Goal: Task Accomplishment & Management: Manage account settings

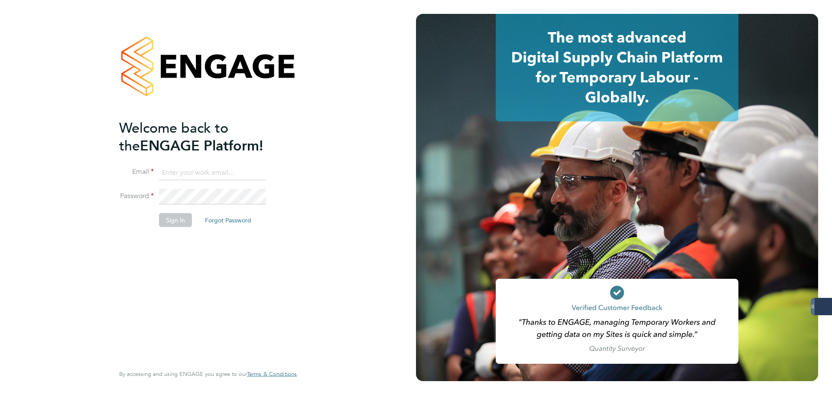
drag, startPoint x: 202, startPoint y: 177, endPoint x: 213, endPoint y: 169, distance: 13.1
click at [202, 177] on input at bounding box center [212, 173] width 107 height 16
click at [257, 169] on keeper-lock "Open Keeper Popup" at bounding box center [258, 172] width 10 height 10
type input "oliver.jefferson@servicecare.org.uk"
click at [185, 221] on button "Sign In" at bounding box center [175, 220] width 33 height 14
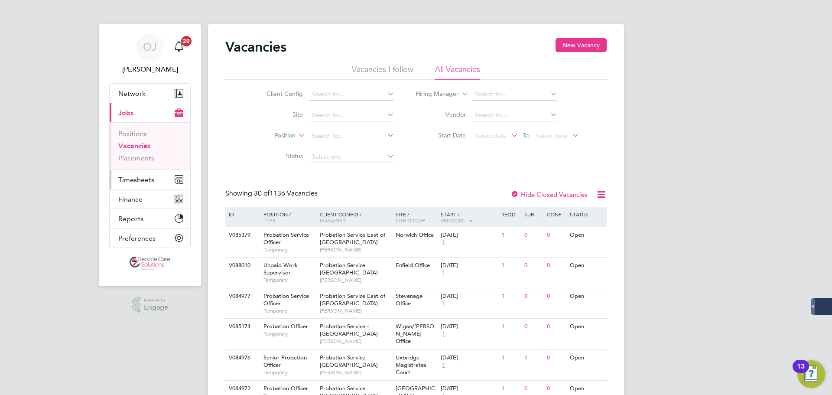
click at [154, 180] on button "Timesheets" at bounding box center [150, 179] width 81 height 19
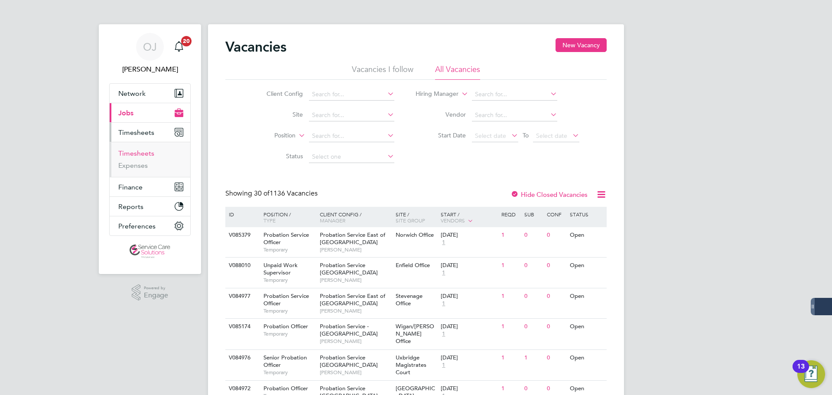
click at [152, 155] on link "Timesheets" at bounding box center [136, 153] width 36 height 8
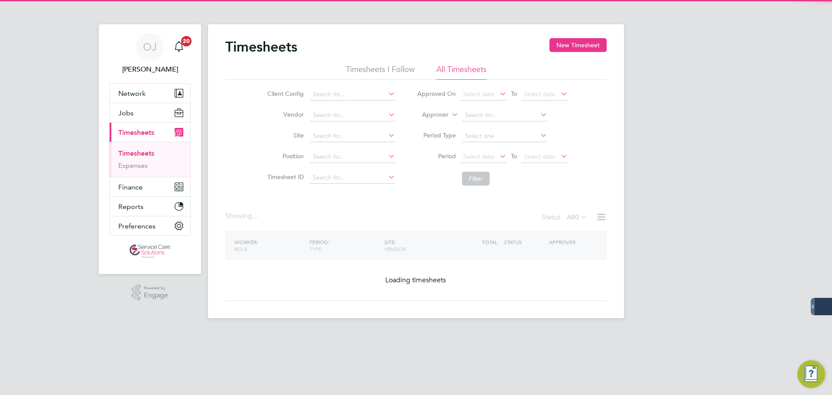
click at [447, 119] on label "Approver" at bounding box center [428, 114] width 39 height 9
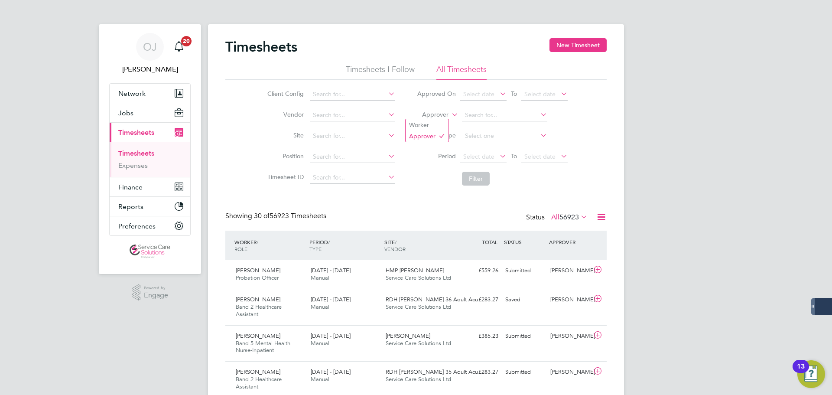
click at [446, 115] on label "Approver" at bounding box center [428, 114] width 39 height 9
click at [441, 122] on li "Worker" at bounding box center [426, 124] width 43 height 11
click at [510, 112] on input at bounding box center [504, 115] width 85 height 12
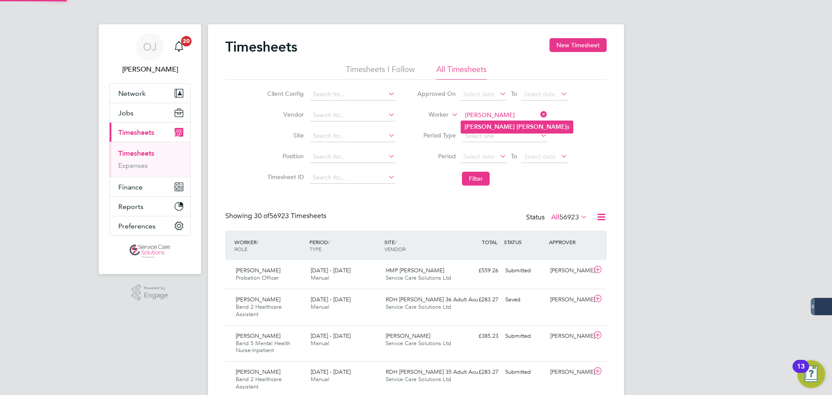
click at [509, 122] on li "Simone Richard s" at bounding box center [517, 127] width 112 height 12
type input "Simone Richards"
click at [466, 186] on li "Filter" at bounding box center [492, 178] width 172 height 23
click at [466, 184] on button "Filter" at bounding box center [476, 179] width 28 height 14
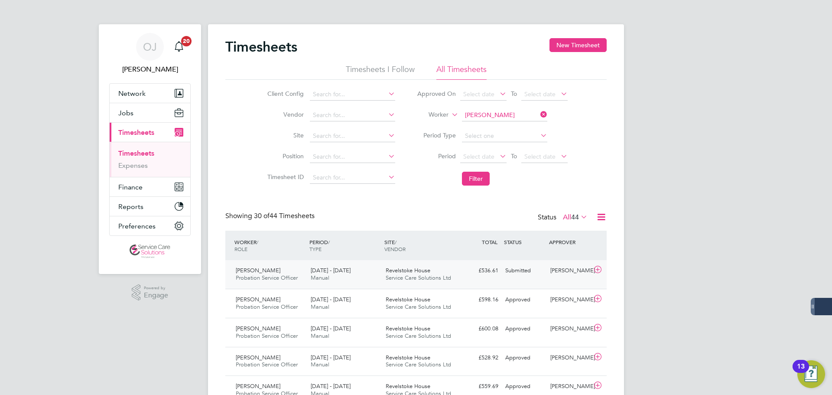
click at [449, 268] on div "Revelstoke House Service Care Solutions Ltd" at bounding box center [419, 274] width 75 height 22
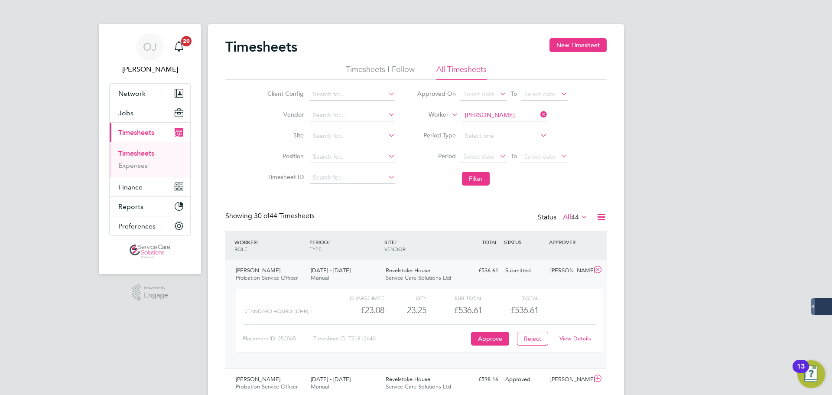
click at [577, 337] on link "View Details" at bounding box center [575, 337] width 32 height 7
click at [159, 88] on button "Network" at bounding box center [150, 93] width 81 height 19
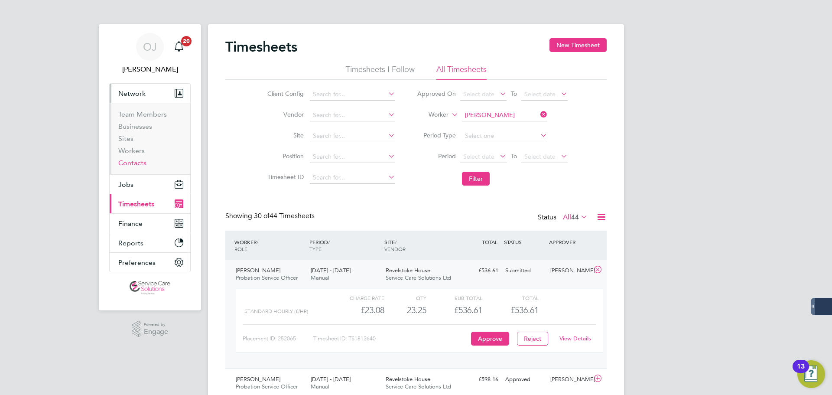
click at [136, 162] on link "Contacts" at bounding box center [132, 163] width 28 height 8
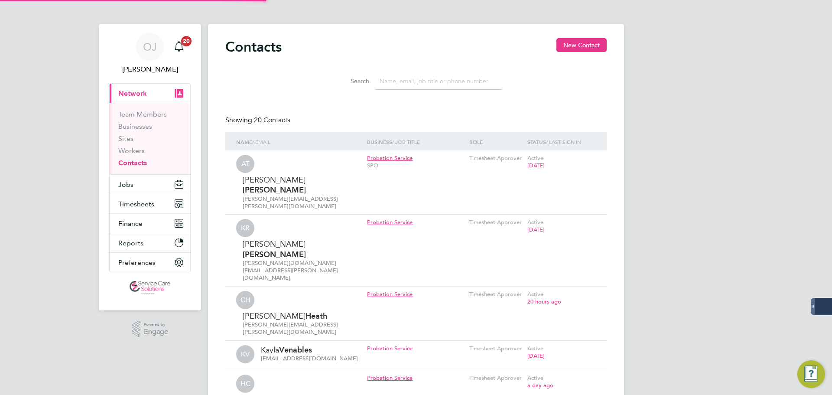
click at [440, 79] on input at bounding box center [438, 81] width 126 height 17
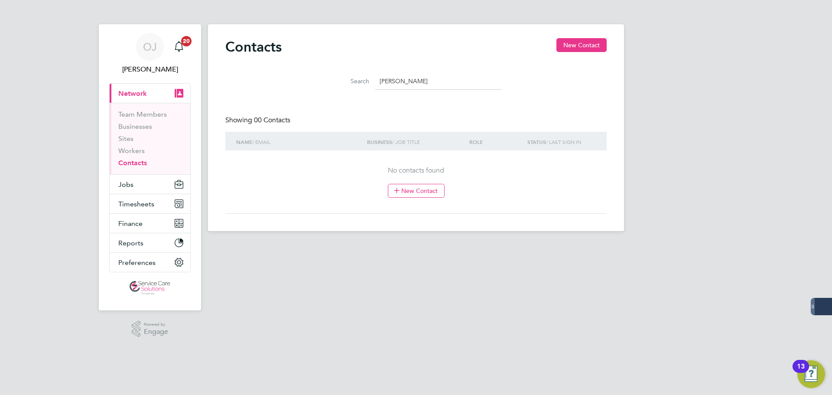
type input "matthew s"
click at [571, 32] on div "Contacts New Contact Search matthew s Showing 00 Contacts Name / Email Business…" at bounding box center [416, 127] width 416 height 207
click at [570, 45] on button "New Contact" at bounding box center [581, 45] width 50 height 14
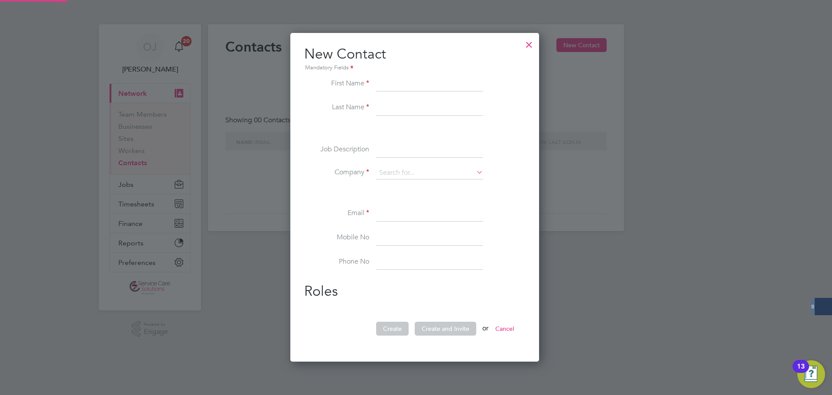
scroll to position [329, 252]
click at [405, 219] on input at bounding box center [429, 214] width 107 height 16
paste input "Matthew.Smith4@justice.gov.uk"
type input "Matthew.Smith4@justice.gov.uk"
click at [411, 175] on input at bounding box center [429, 172] width 107 height 13
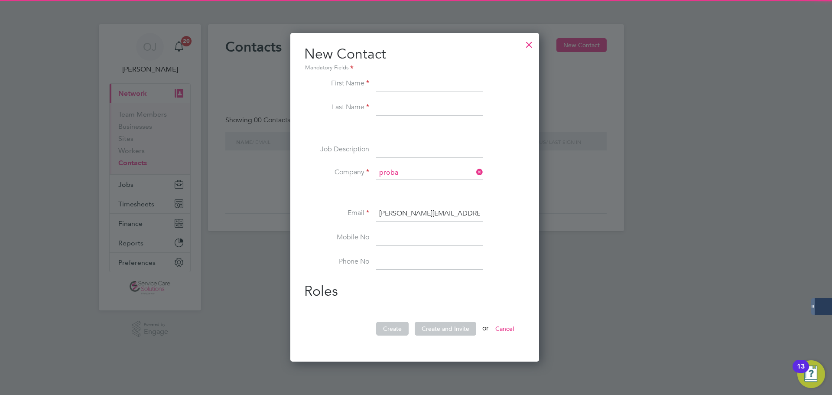
click at [416, 185] on li "Proba tion Service" at bounding box center [430, 185] width 108 height 12
type input "Probation Service"
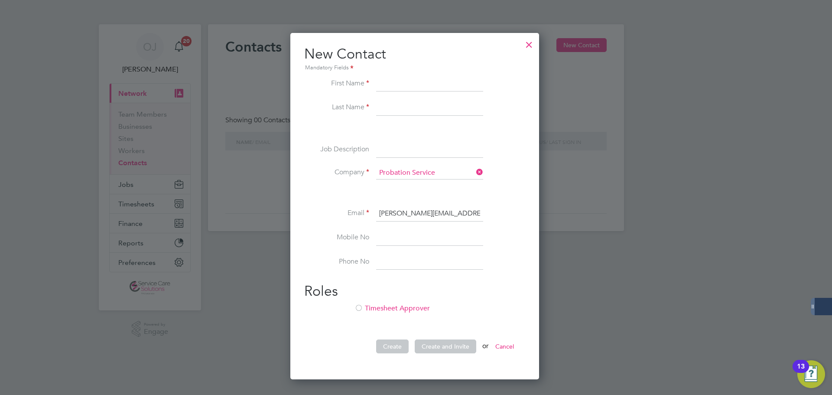
click at [399, 91] on input at bounding box center [429, 84] width 107 height 16
type input "Matthew"
type input "Smith"
click at [402, 303] on div "First Name Matthew Last Name Smith Job Description Company Probation Service Em…" at bounding box center [414, 219] width 221 height 286
click at [402, 308] on li "Timesheet Approver" at bounding box center [414, 313] width 221 height 18
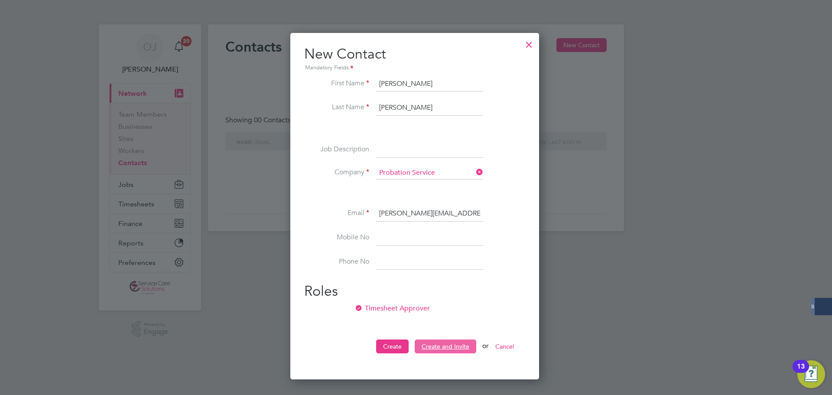
click at [448, 347] on button "Create and Invite" at bounding box center [446, 346] width 62 height 14
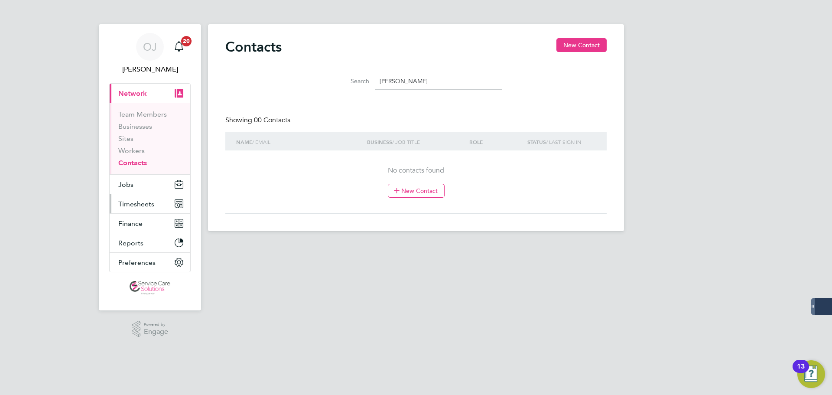
click at [146, 202] on span "Timesheets" at bounding box center [136, 204] width 36 height 8
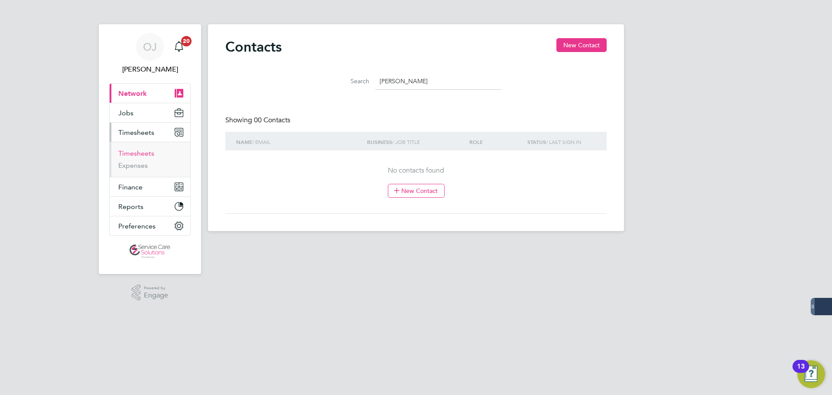
click at [136, 151] on link "Timesheets" at bounding box center [136, 153] width 36 height 8
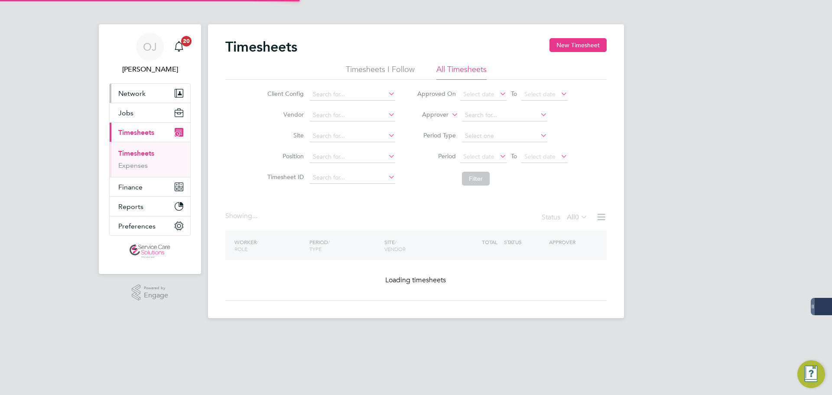
click at [128, 88] on button "Network" at bounding box center [150, 93] width 81 height 19
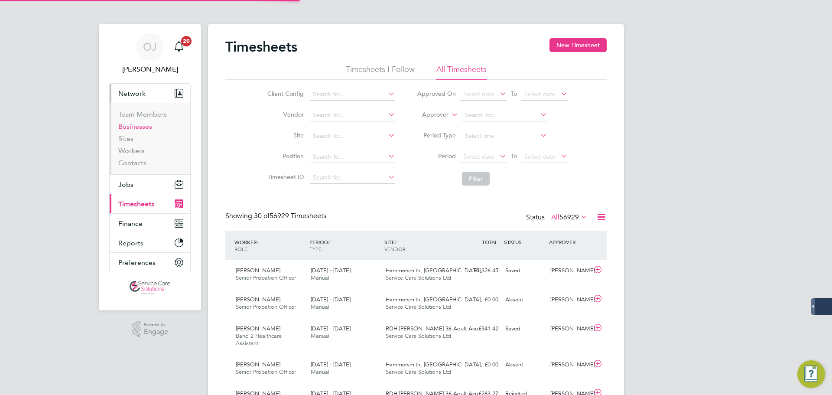
scroll to position [29, 75]
click at [141, 163] on link "Contacts" at bounding box center [132, 163] width 28 height 8
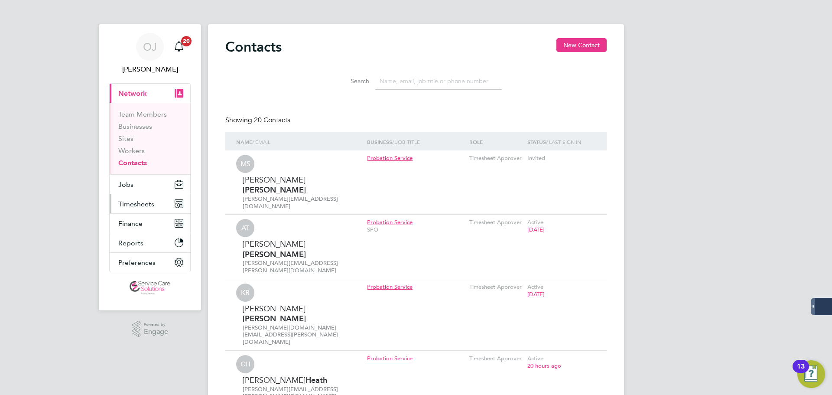
click at [143, 198] on button "Timesheets" at bounding box center [150, 203] width 81 height 19
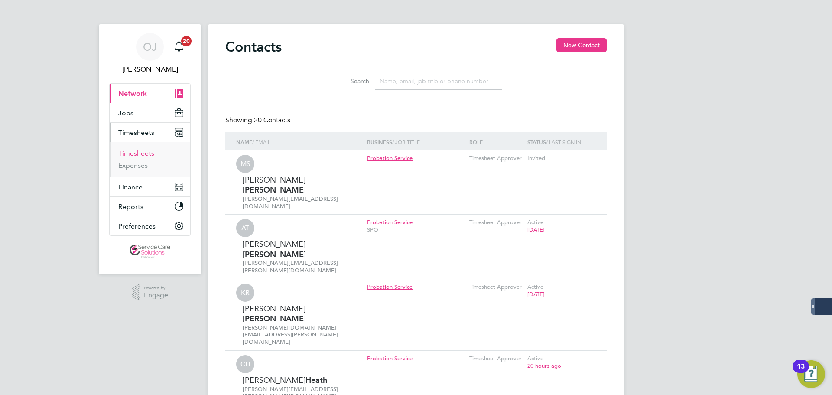
click at [132, 152] on link "Timesheets" at bounding box center [136, 153] width 36 height 8
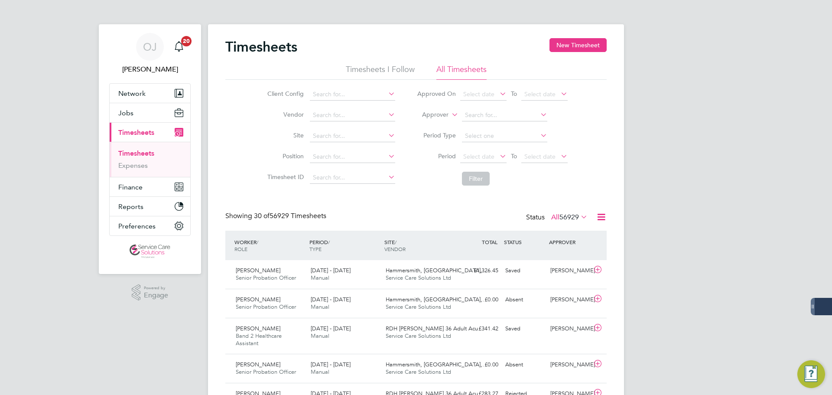
click at [437, 112] on label "Approver" at bounding box center [428, 114] width 39 height 9
click at [435, 124] on li "Worker" at bounding box center [426, 124] width 43 height 11
click at [499, 117] on input at bounding box center [504, 115] width 85 height 12
click at [502, 124] on li "Simone Ri chards" at bounding box center [504, 127] width 86 height 12
type input "Simone Richards"
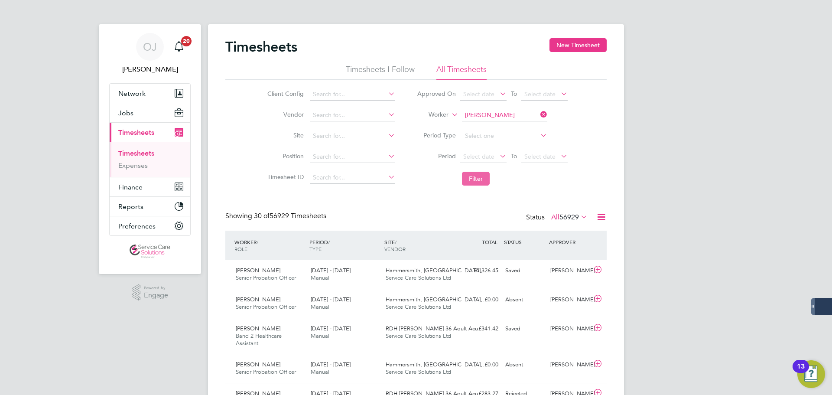
click at [478, 175] on button "Filter" at bounding box center [476, 179] width 28 height 14
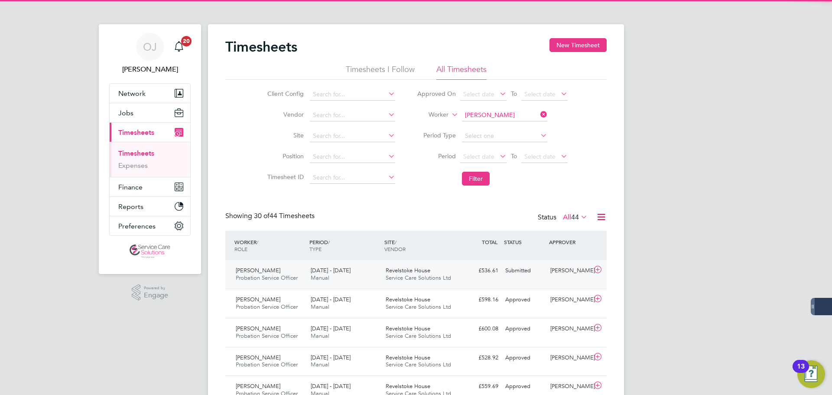
click at [527, 278] on div "Submitted" at bounding box center [524, 270] width 45 height 14
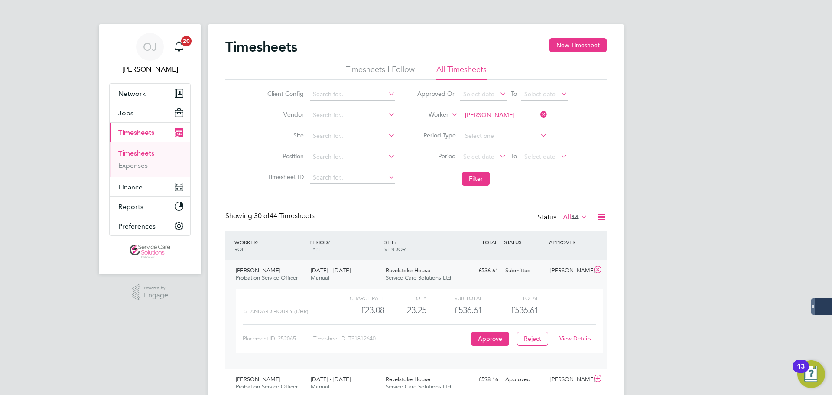
click at [581, 336] on link "View Details" at bounding box center [575, 337] width 32 height 7
click at [489, 172] on button "Filter" at bounding box center [476, 179] width 28 height 14
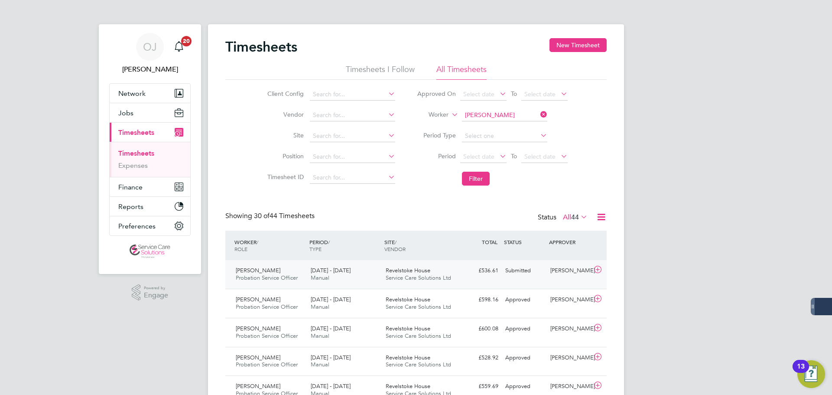
scroll to position [22, 75]
click at [538, 273] on div "Submitted" at bounding box center [524, 270] width 45 height 14
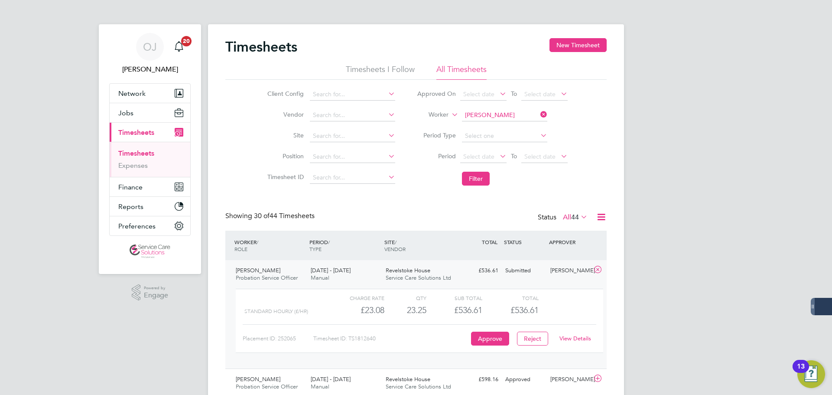
click at [574, 336] on link "View Details" at bounding box center [575, 337] width 32 height 7
click at [495, 114] on input at bounding box center [504, 115] width 85 height 12
click at [145, 152] on link "Timesheets" at bounding box center [136, 153] width 36 height 8
click at [480, 177] on button "Filter" at bounding box center [476, 179] width 28 height 14
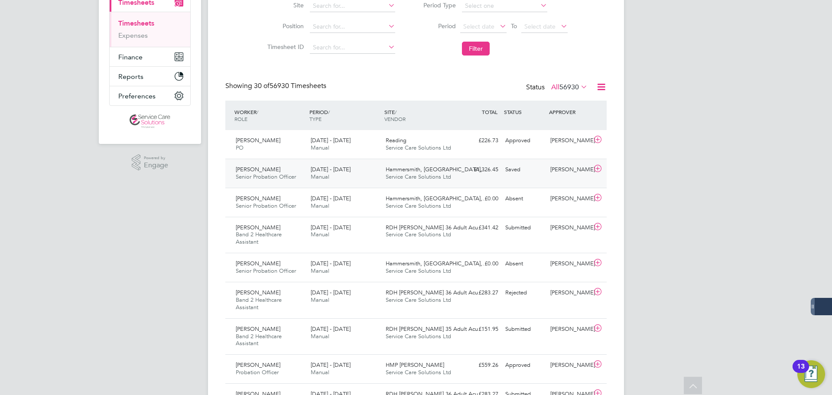
click at [373, 182] on div "1 - 7 Sep 2025 Manual" at bounding box center [344, 173] width 75 height 22
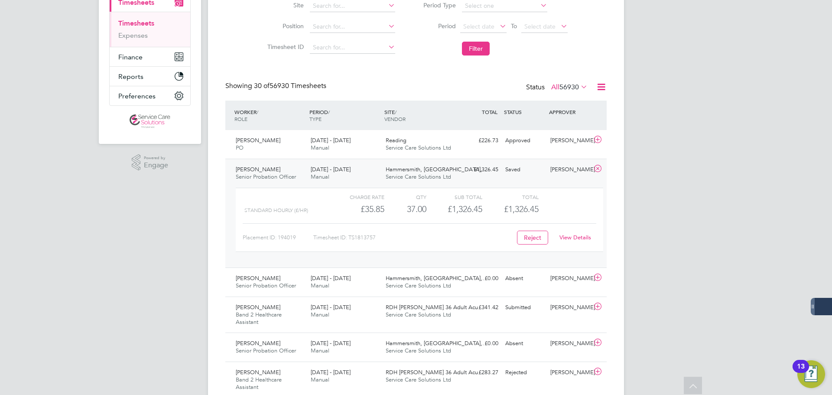
click at [584, 237] on link "View Details" at bounding box center [575, 236] width 32 height 7
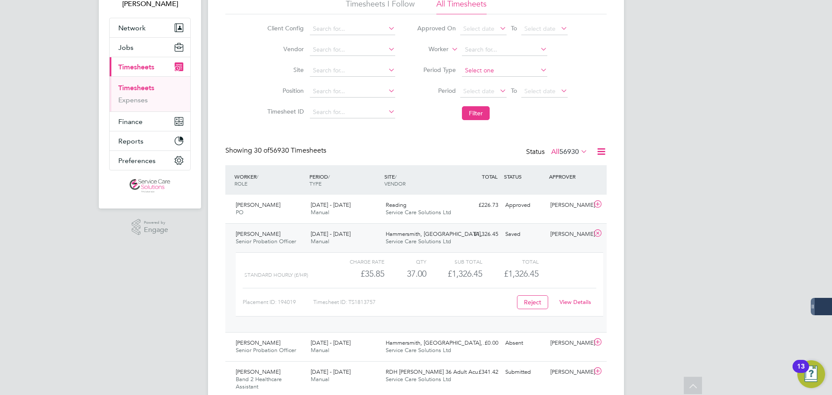
scroll to position [0, 0]
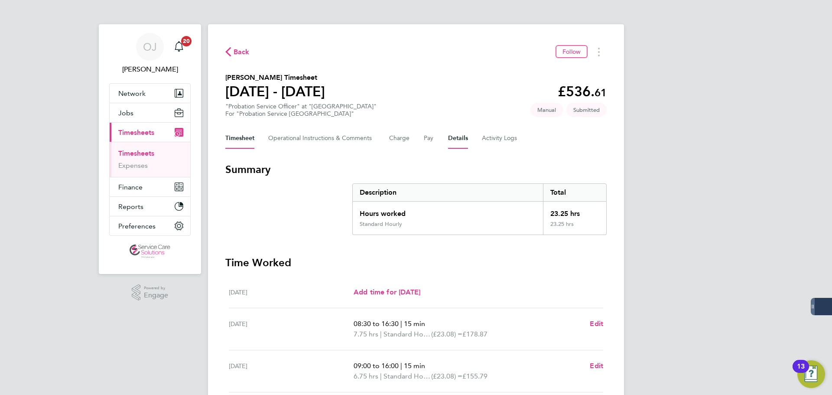
click at [461, 133] on button "Details" at bounding box center [458, 138] width 20 height 21
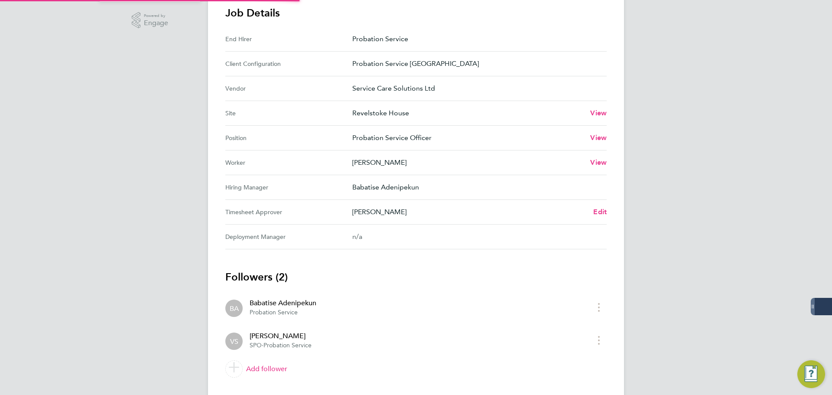
scroll to position [288, 0]
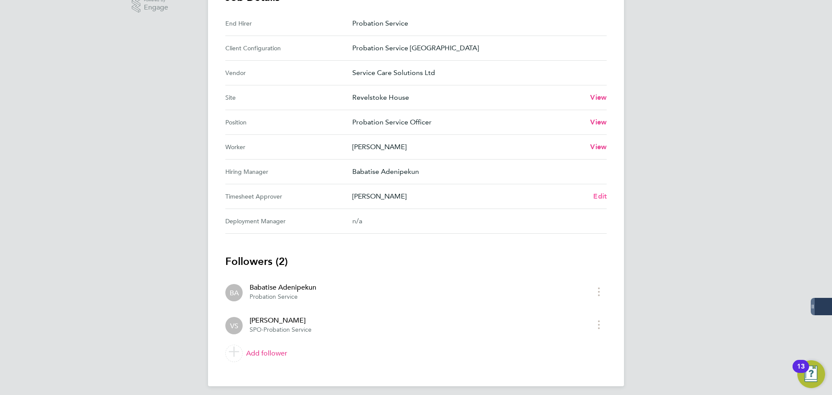
click at [604, 195] on span "Edit" at bounding box center [599, 196] width 13 height 8
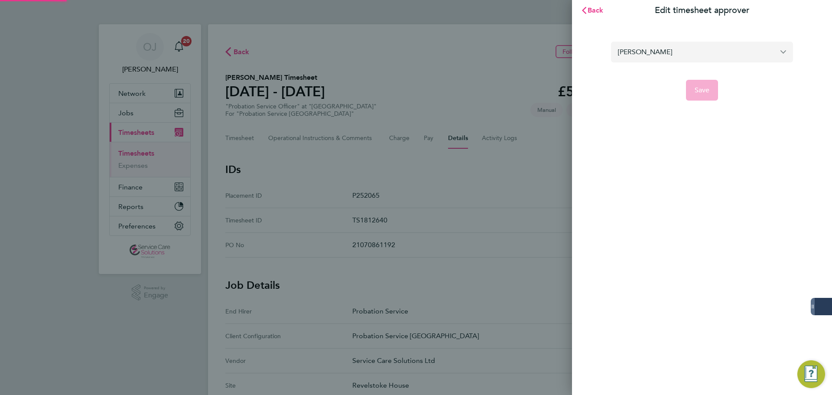
click at [658, 59] on input "[PERSON_NAME]" at bounding box center [702, 52] width 182 height 20
type input "matthew smit"
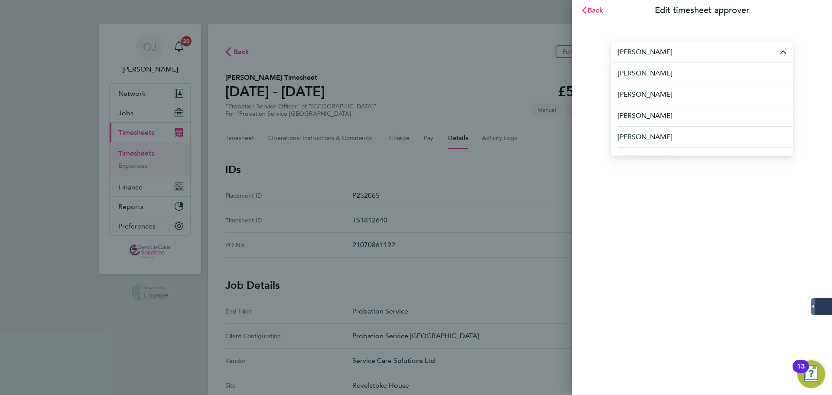
click at [676, 223] on div "Back Edit timesheet approver matthew smit Abdullah Khan Abigail Strich Adam Bre…" at bounding box center [702, 197] width 260 height 395
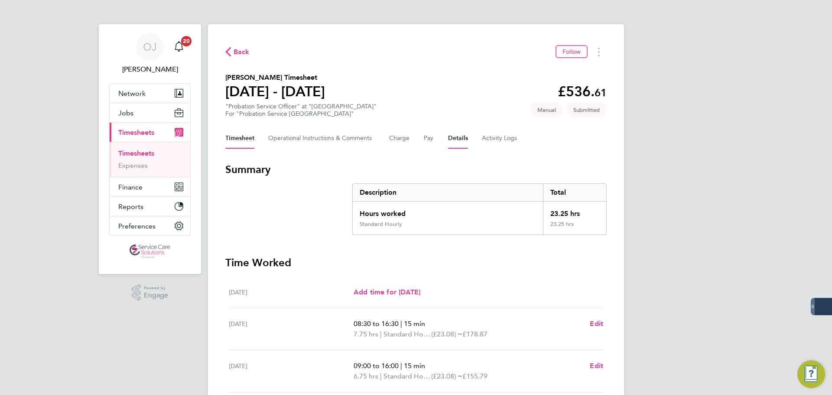
click at [461, 136] on button "Details" at bounding box center [458, 138] width 20 height 21
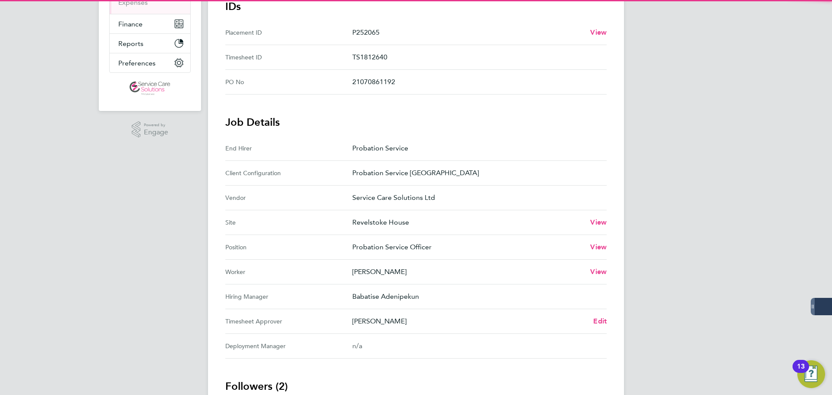
scroll to position [260, 0]
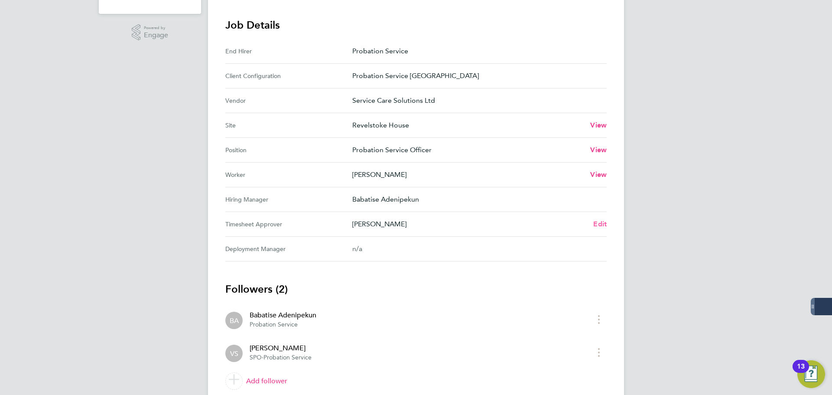
click at [598, 221] on span "Edit" at bounding box center [599, 224] width 13 height 8
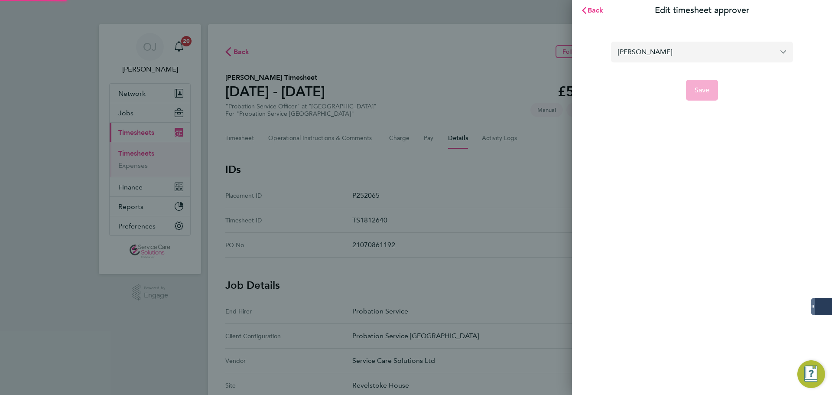
click at [642, 57] on input "[PERSON_NAME]" at bounding box center [702, 52] width 182 height 20
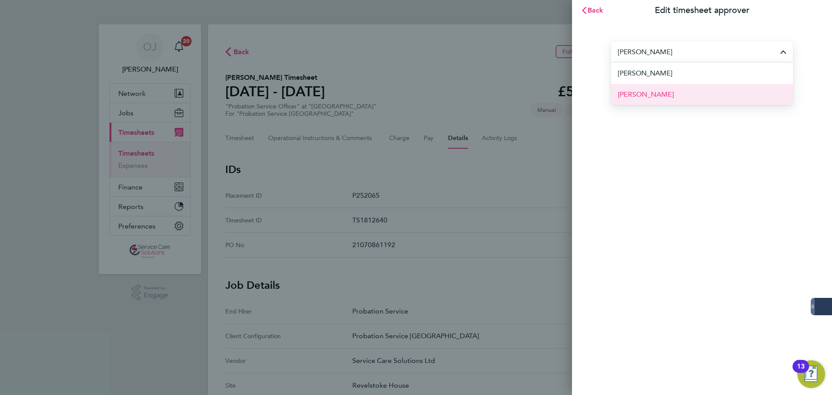
click at [677, 101] on li "Matthew Smith" at bounding box center [702, 94] width 182 height 21
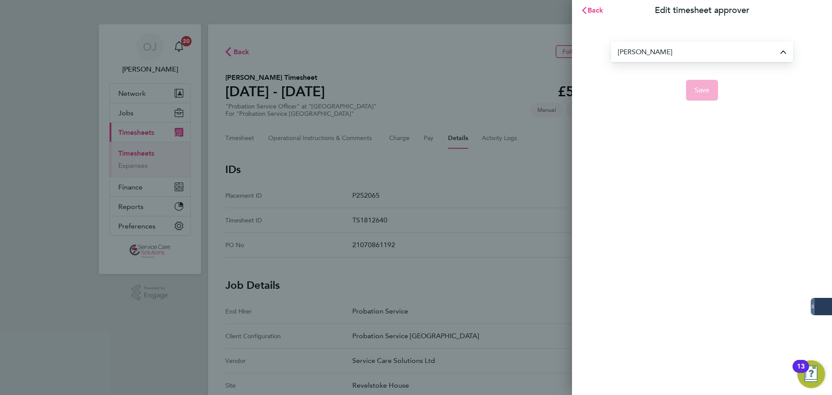
type input "Matthew Smith"
click at [704, 89] on span "Save" at bounding box center [701, 90] width 15 height 9
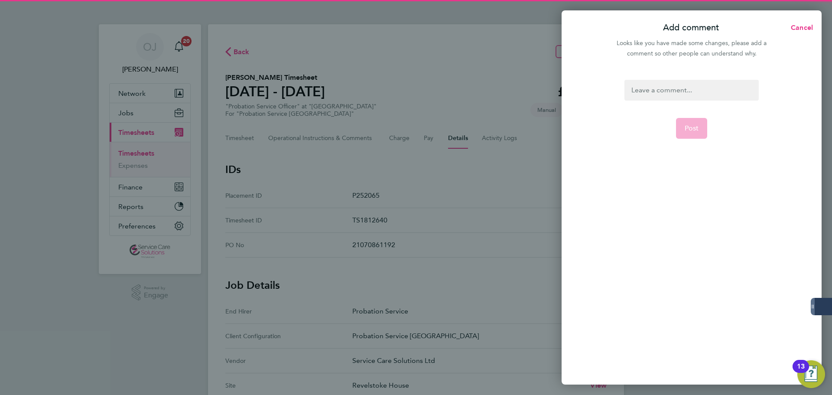
click at [662, 84] on div at bounding box center [691, 90] width 134 height 21
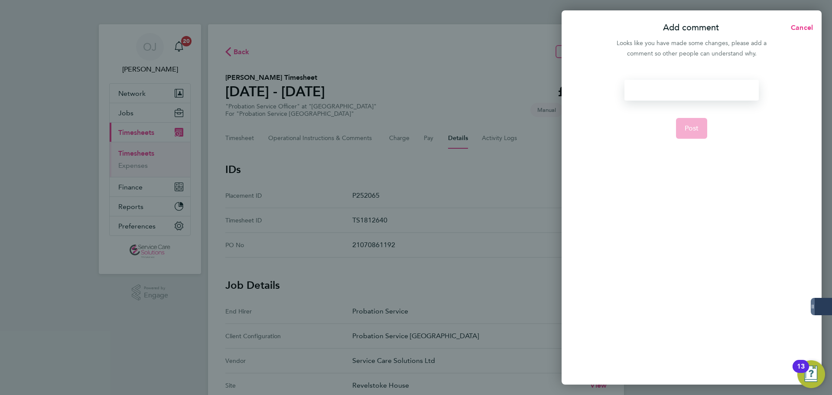
click at [656, 88] on div at bounding box center [691, 90] width 134 height 21
click at [700, 127] on button "Post" at bounding box center [692, 128] width 32 height 21
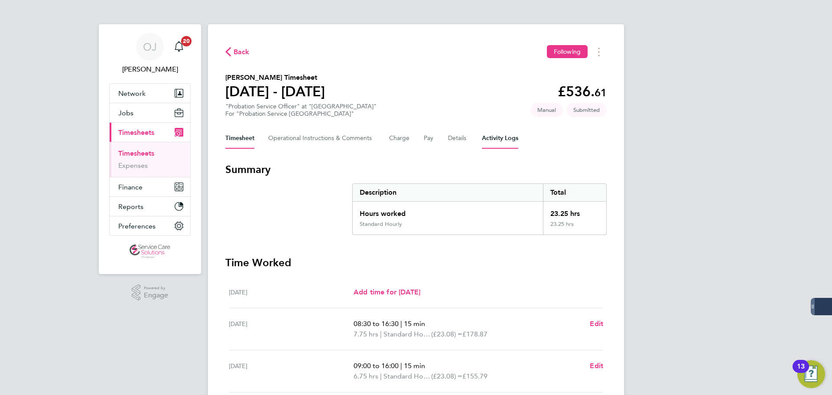
click at [497, 136] on Logs-tab "Activity Logs" at bounding box center [500, 138] width 36 height 21
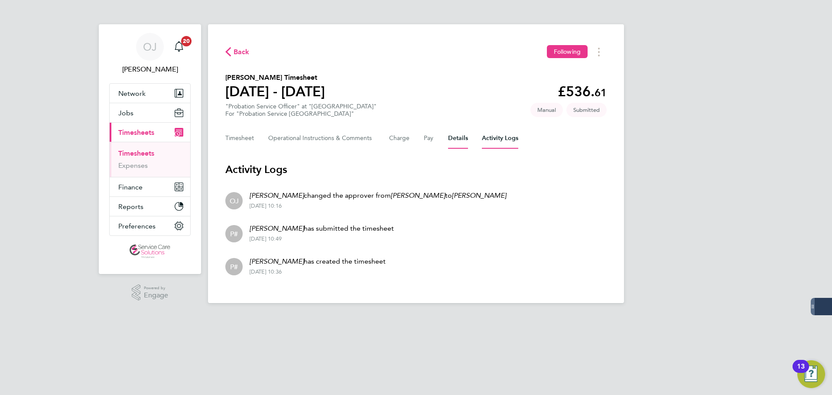
click at [462, 139] on button "Details" at bounding box center [458, 138] width 20 height 21
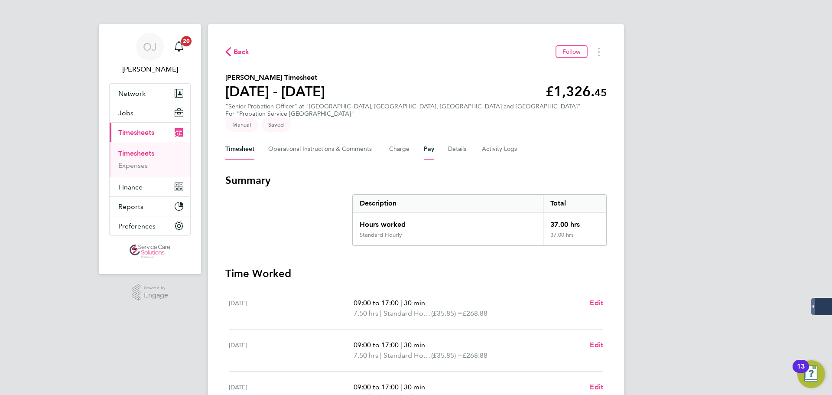
click at [433, 139] on button "Pay" at bounding box center [429, 149] width 10 height 21
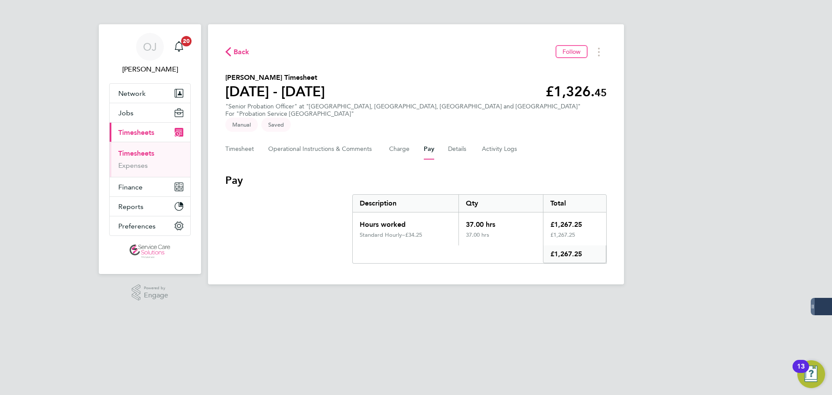
click at [141, 149] on ul "Timesheets Expenses" at bounding box center [150, 159] width 81 height 35
click at [143, 151] on link "Timesheets" at bounding box center [136, 153] width 36 height 8
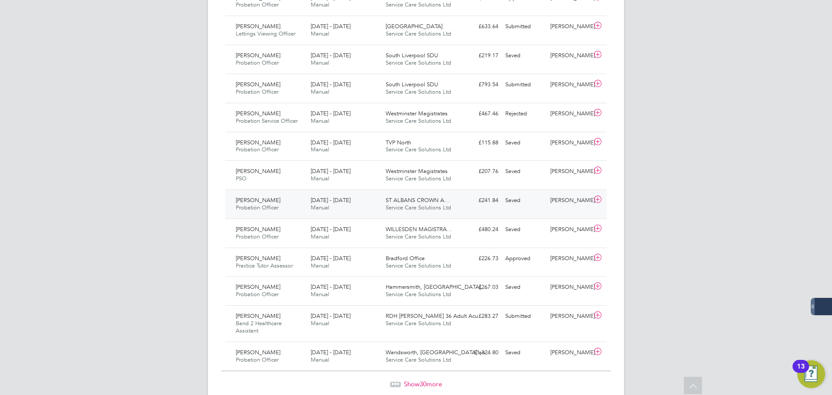
click at [357, 203] on div "1 - 7 Sep 2025 Manual" at bounding box center [344, 204] width 75 height 22
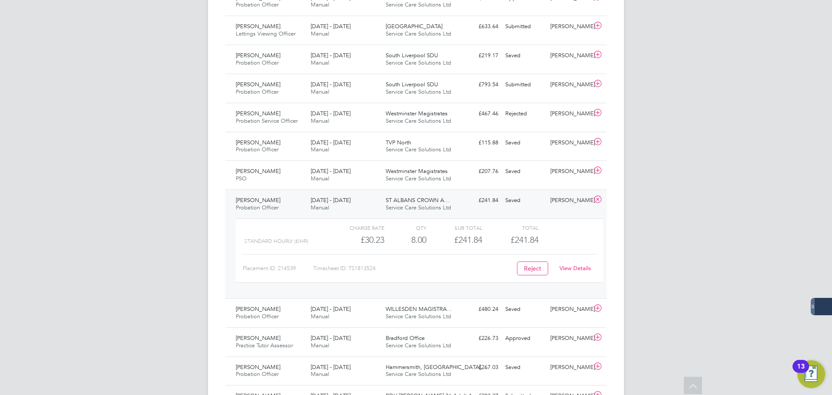
click at [383, 201] on div "ST ALBANS CROWN A… Service Care Solutions Ltd" at bounding box center [419, 204] width 75 height 22
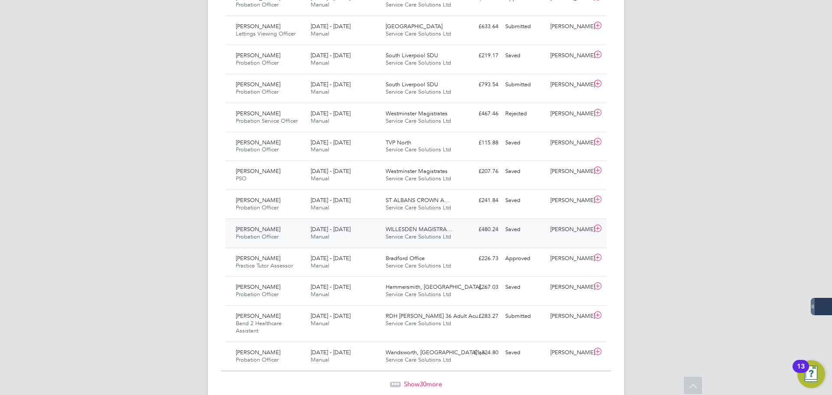
click at [378, 236] on div "1 - 7 Sep 2025 Manual" at bounding box center [344, 233] width 75 height 22
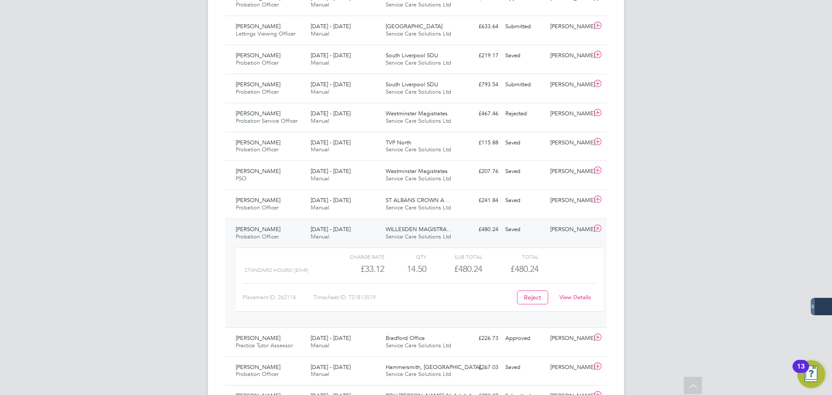
click at [572, 299] on link "View Details" at bounding box center [575, 296] width 32 height 7
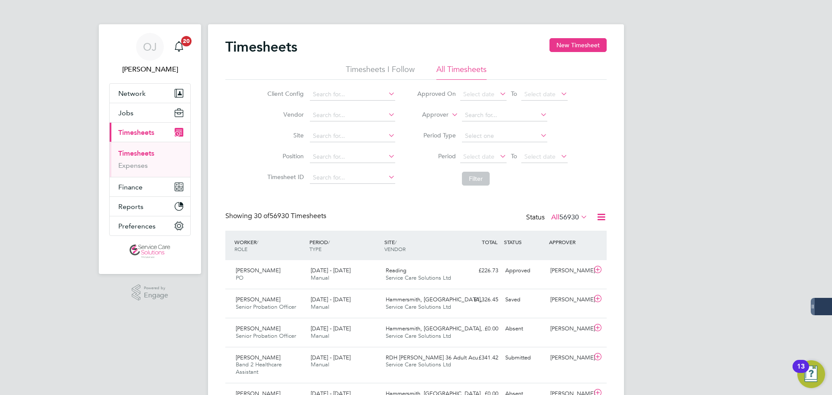
click at [136, 151] on link "Timesheets" at bounding box center [136, 153] width 36 height 8
click at [441, 113] on label "Approver" at bounding box center [428, 114] width 39 height 9
click at [434, 123] on li "Worker" at bounding box center [426, 124] width 43 height 11
click at [499, 114] on input at bounding box center [504, 115] width 85 height 12
click at [481, 112] on input at bounding box center [504, 115] width 85 height 12
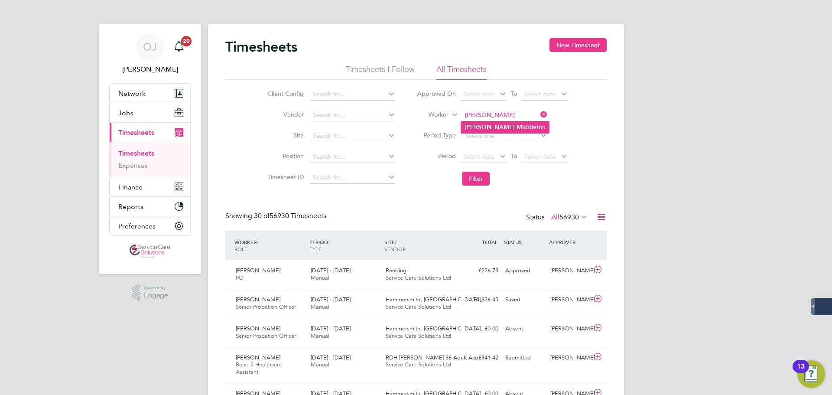
click at [499, 126] on li "Paul Mid dleton" at bounding box center [505, 127] width 88 height 12
type input "[PERSON_NAME]"
click at [478, 180] on button "Filter" at bounding box center [476, 179] width 28 height 14
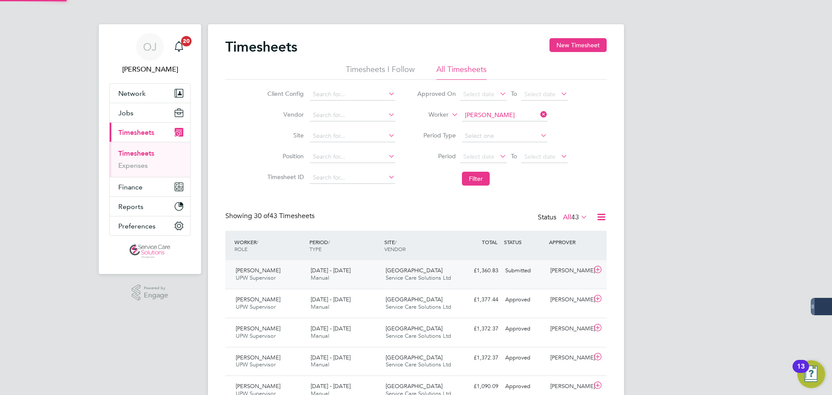
scroll to position [22, 75]
click at [513, 270] on div "Submitted" at bounding box center [524, 270] width 45 height 14
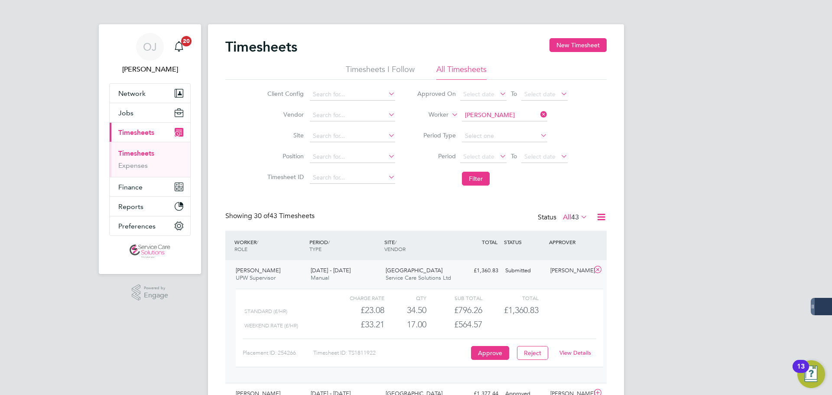
click at [574, 354] on link "View Details" at bounding box center [575, 352] width 32 height 7
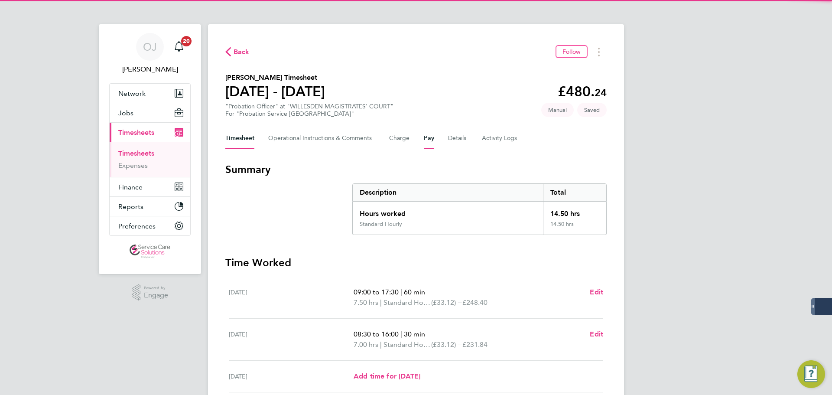
click at [431, 134] on button "Pay" at bounding box center [429, 138] width 10 height 21
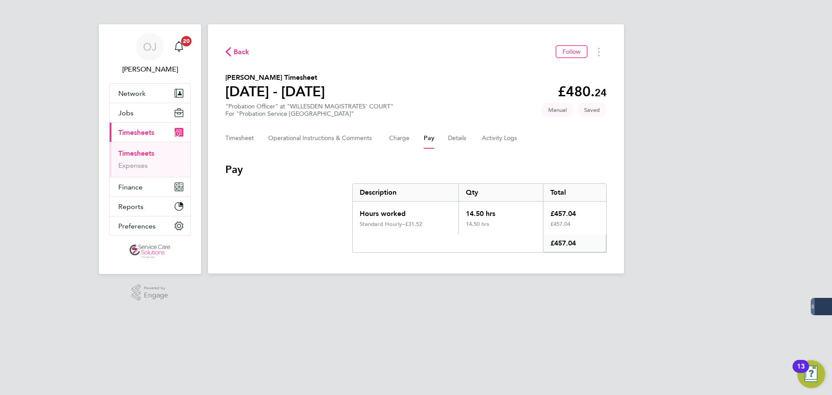
click at [494, 46] on div "Back Follow" at bounding box center [415, 51] width 381 height 13
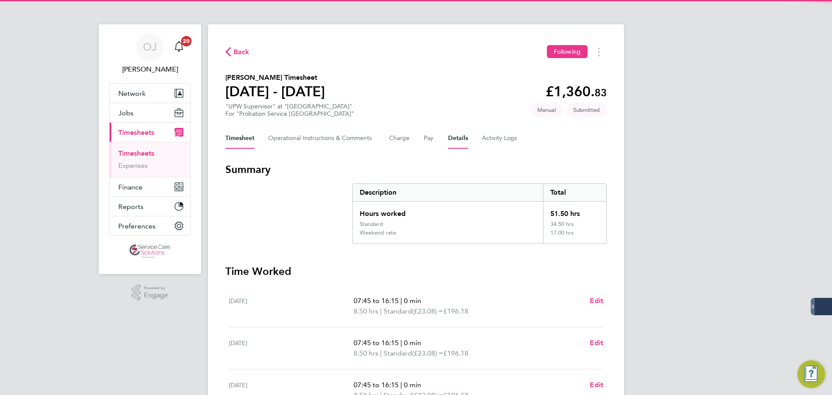
click at [451, 145] on button "Details" at bounding box center [458, 138] width 20 height 21
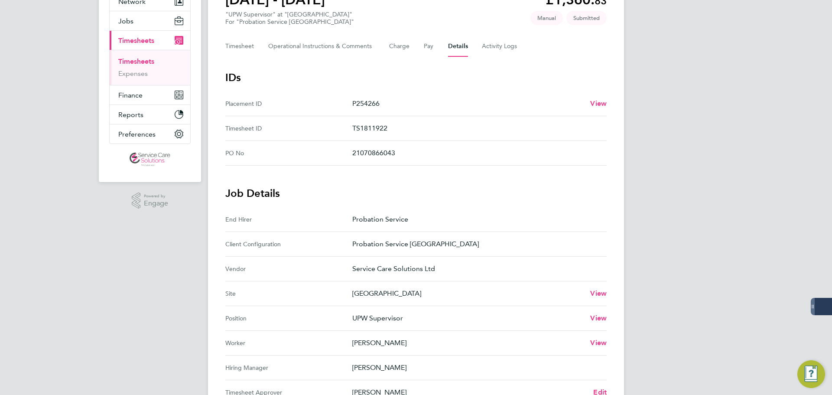
scroll to position [173, 0]
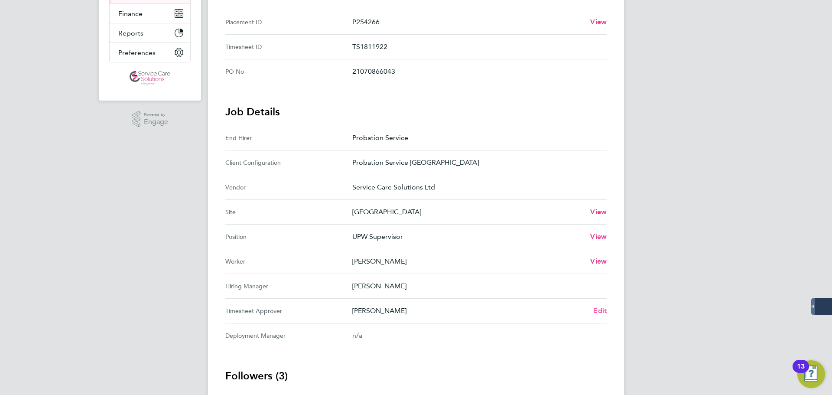
click at [601, 309] on span "Edit" at bounding box center [599, 310] width 13 height 8
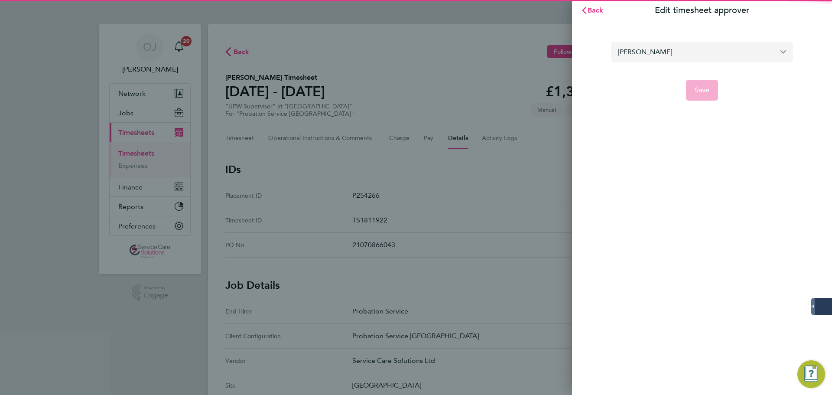
click at [696, 47] on input "[PERSON_NAME]" at bounding box center [702, 52] width 182 height 20
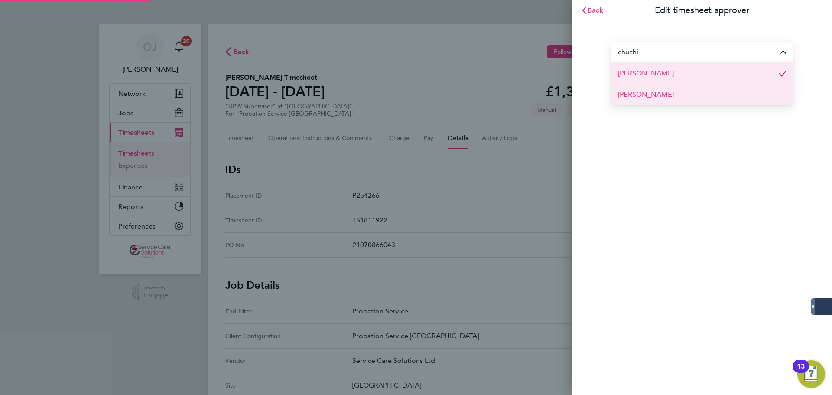
click at [678, 95] on li "[PERSON_NAME]" at bounding box center [702, 94] width 182 height 21
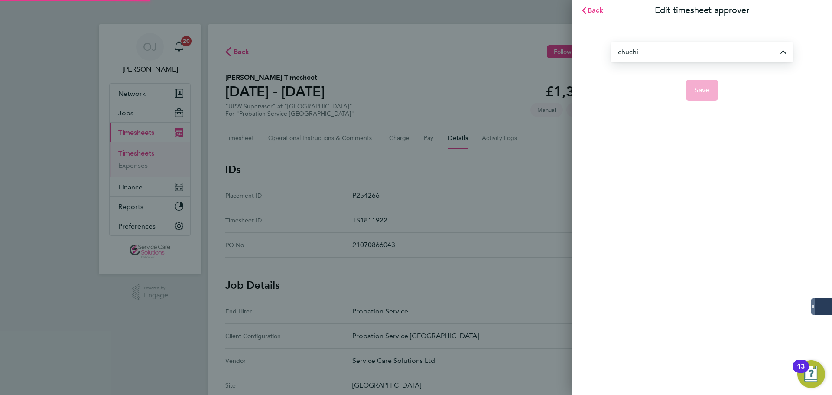
type input "[PERSON_NAME]"
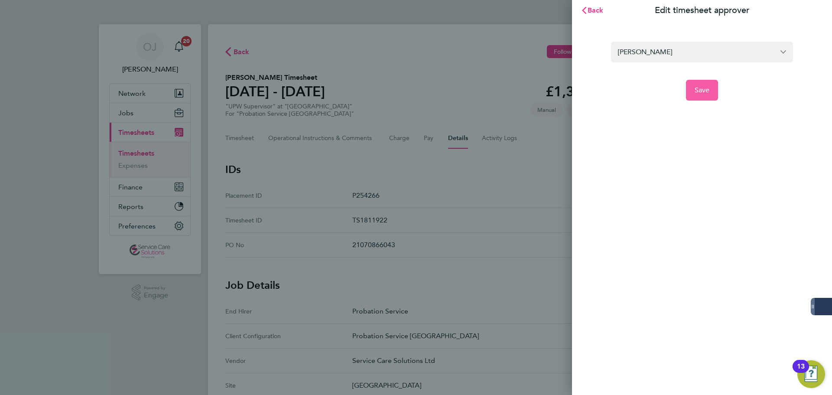
click at [702, 86] on span "Save" at bounding box center [701, 90] width 15 height 9
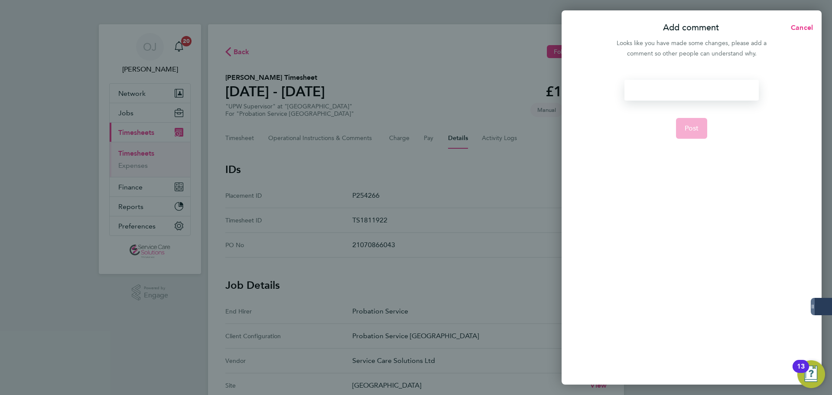
click at [663, 86] on div at bounding box center [691, 90] width 134 height 21
click at [705, 134] on button "Post" at bounding box center [692, 128] width 32 height 21
